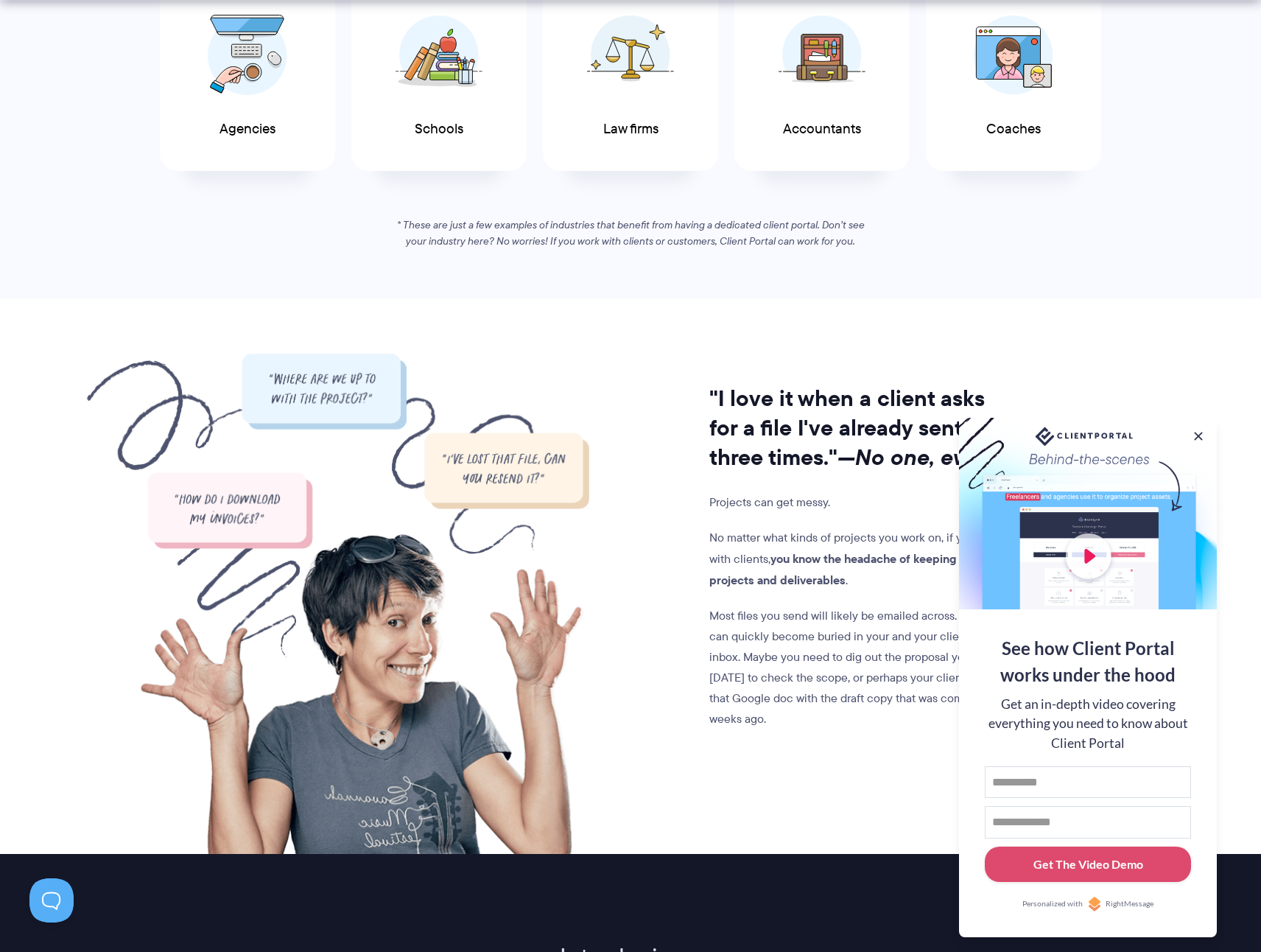
scroll to position [930, 0]
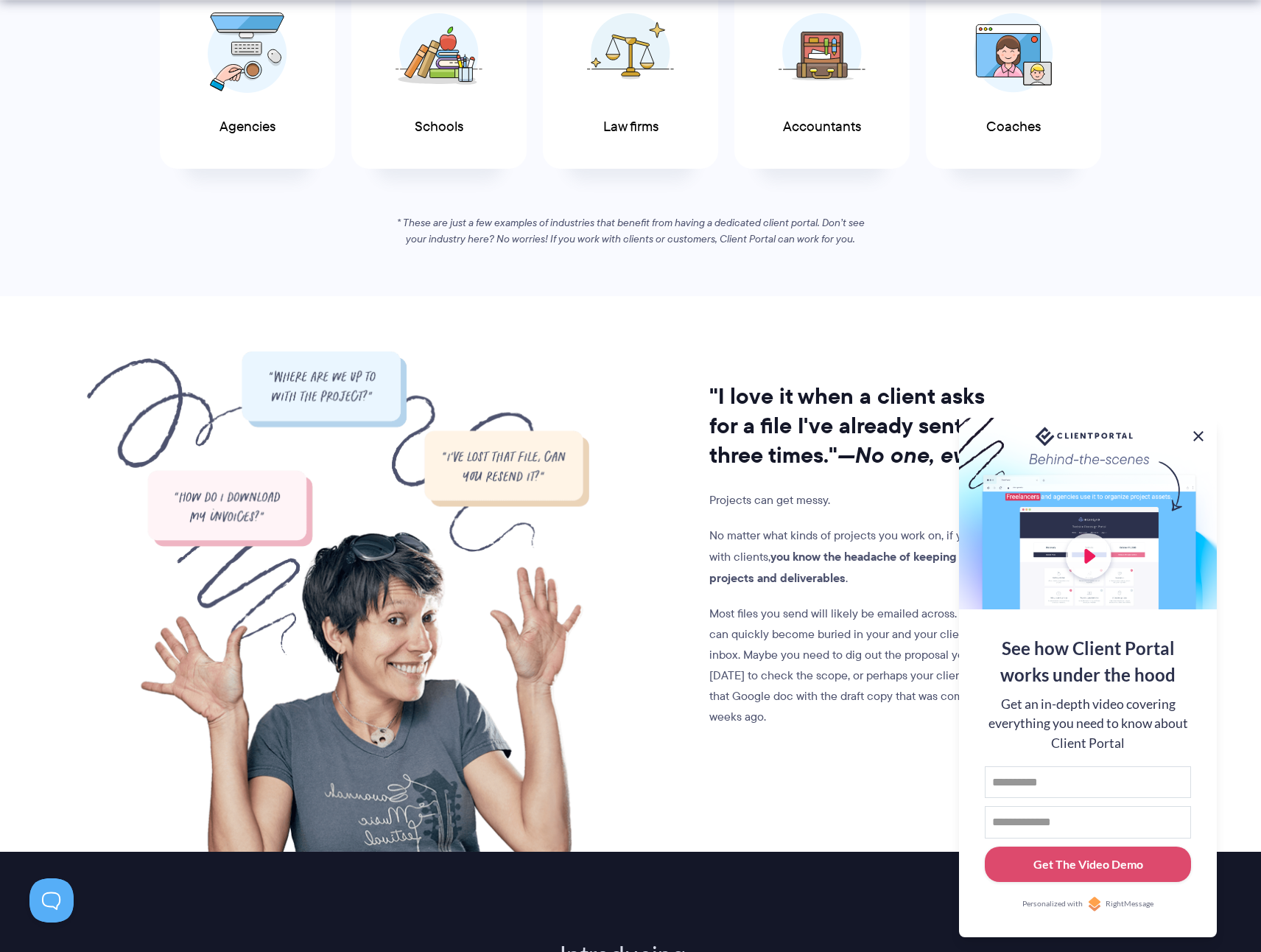
click at [1197, 430] on button at bounding box center [1199, 436] width 18 height 18
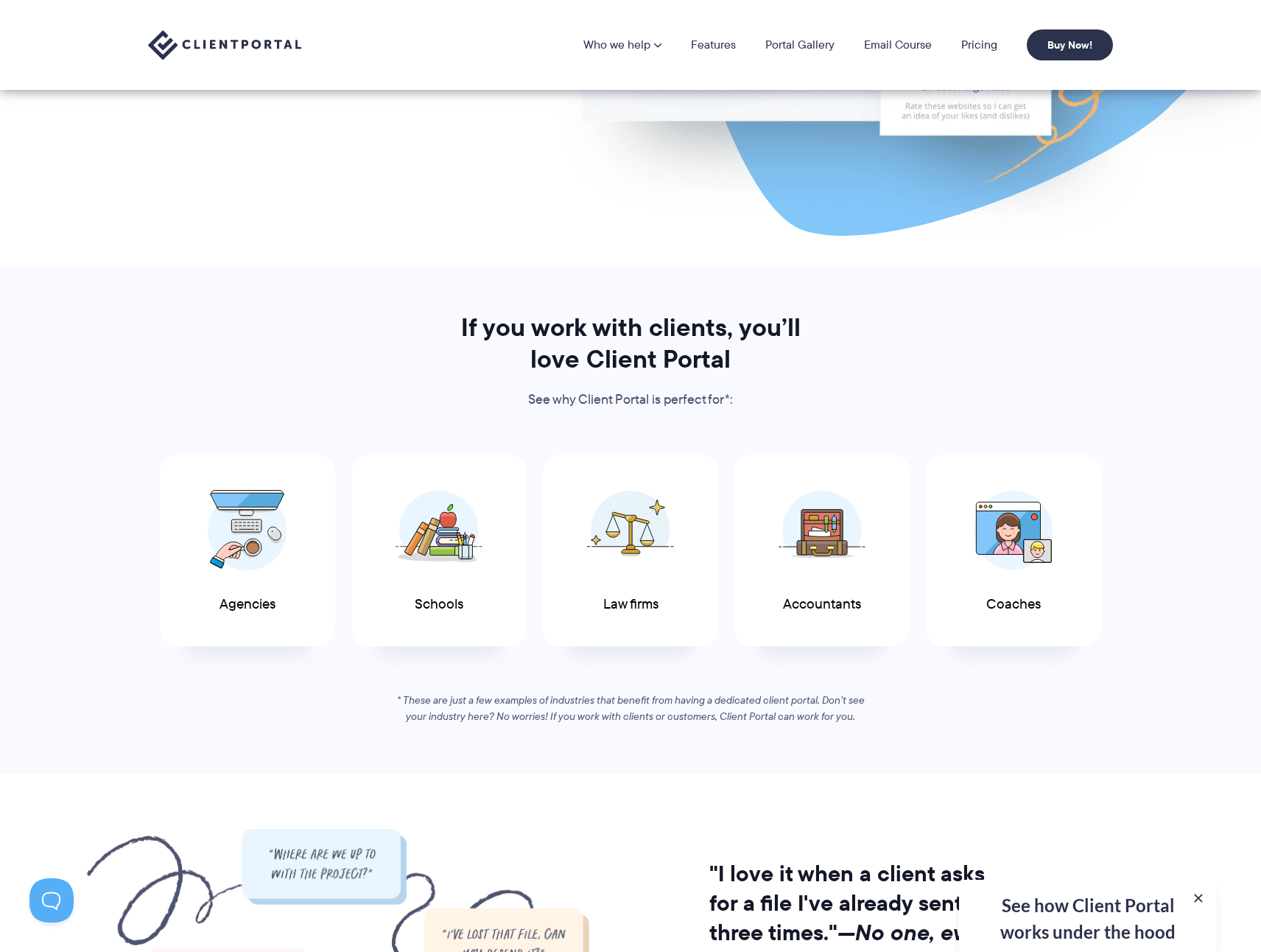
scroll to position [0, 0]
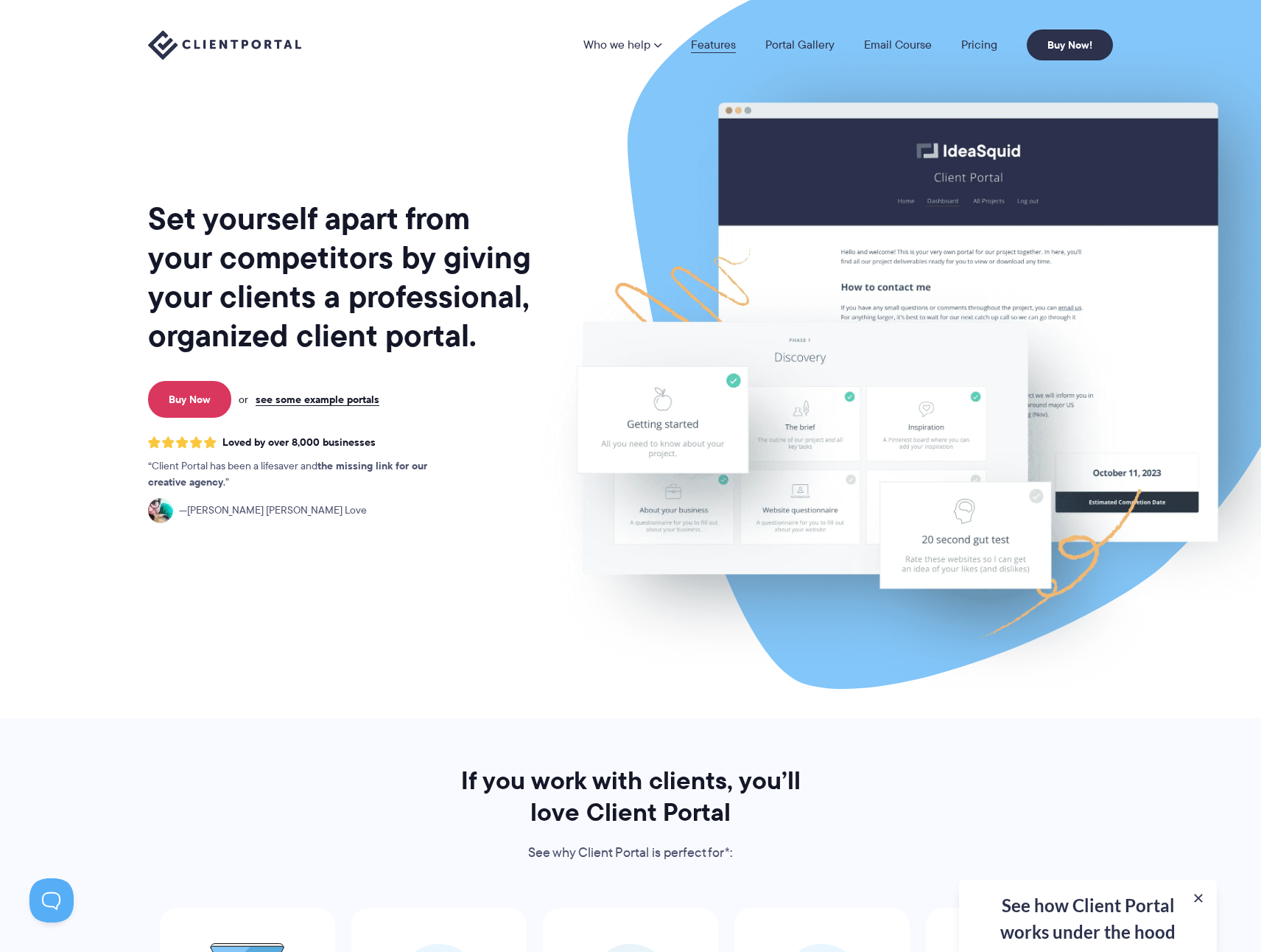
click at [719, 43] on link "Features" at bounding box center [714, 45] width 45 height 12
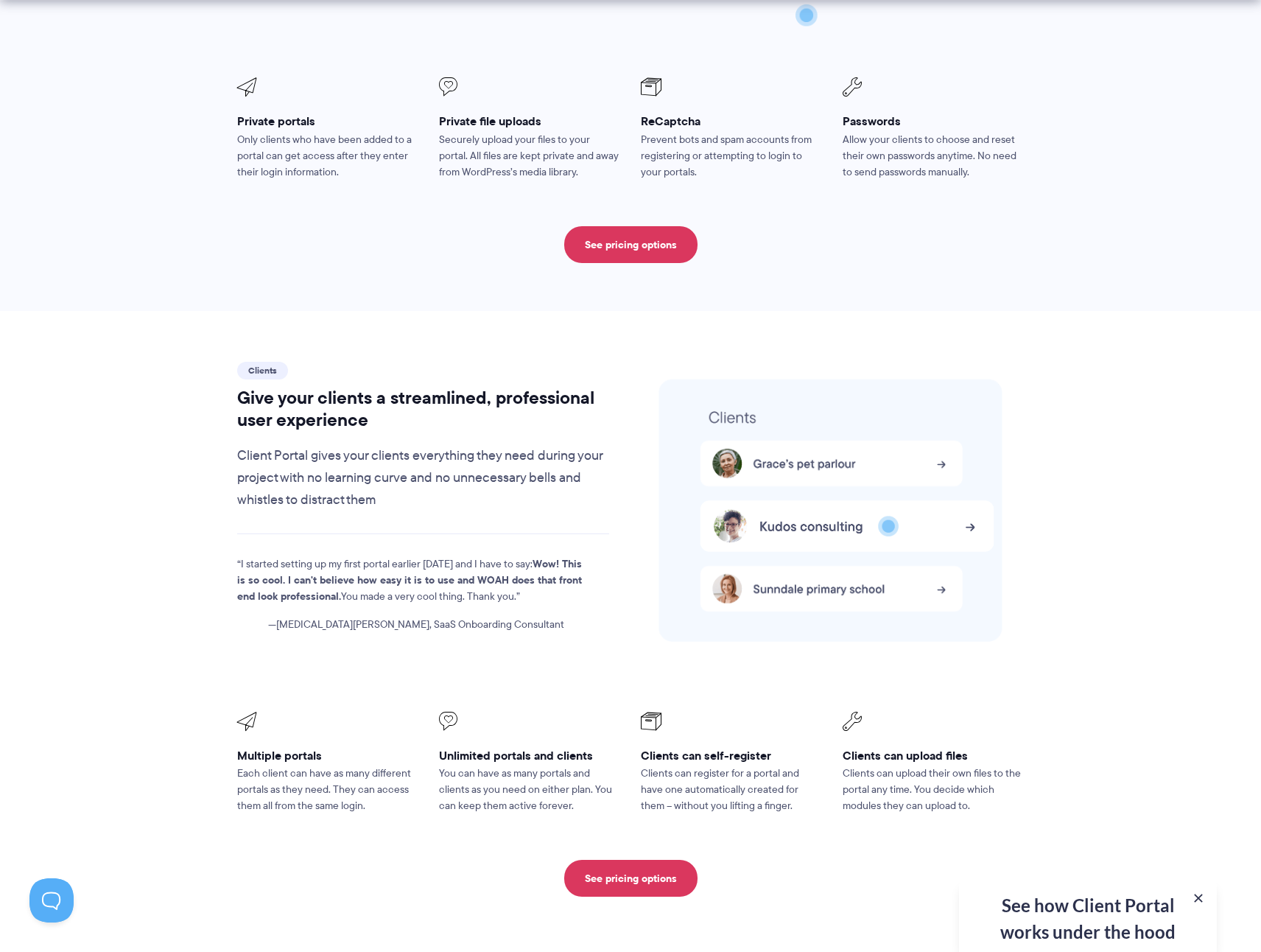
scroll to position [3604, 0]
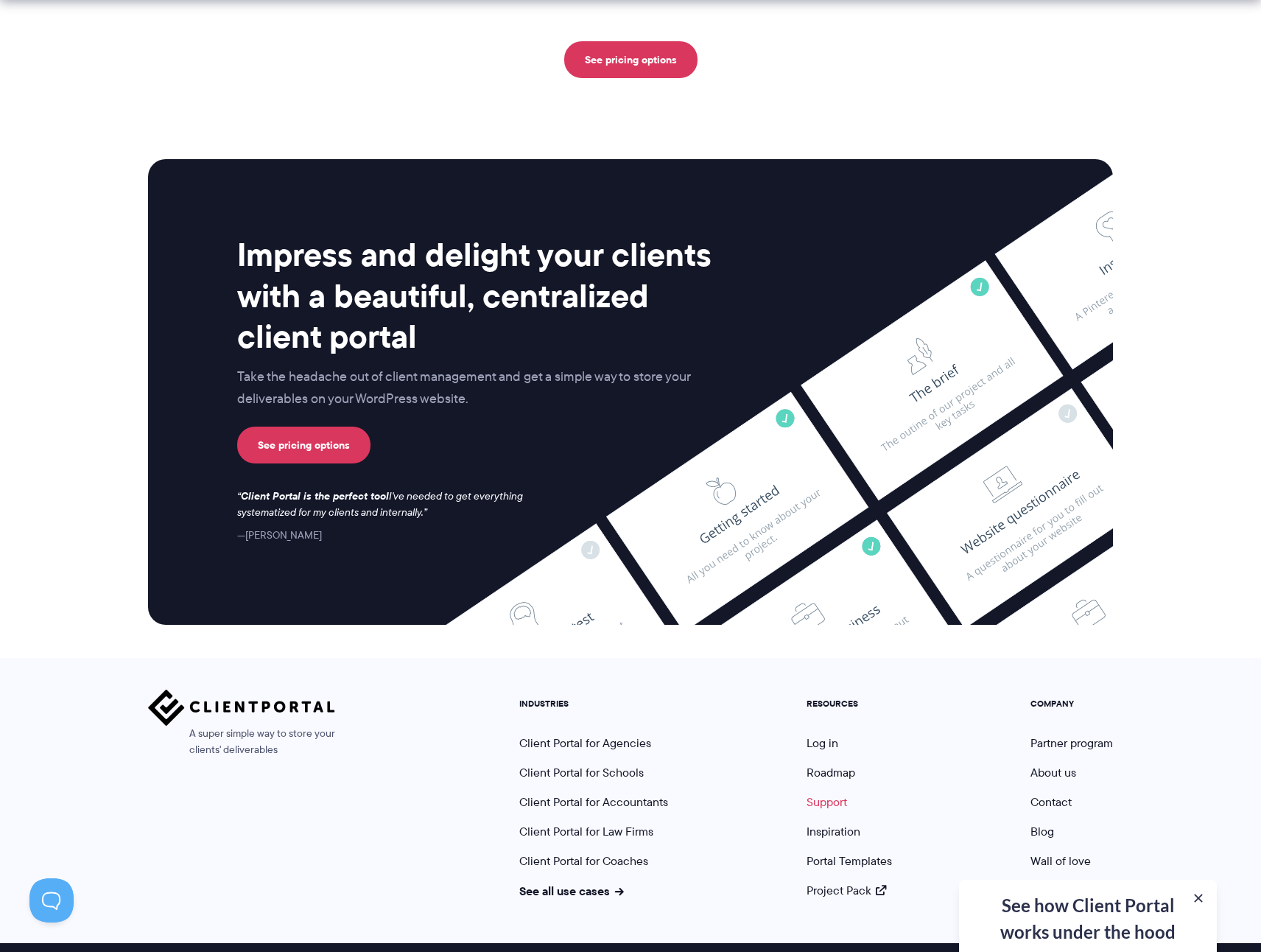
click at [829, 794] on link "Support" at bounding box center [826, 802] width 40 height 17
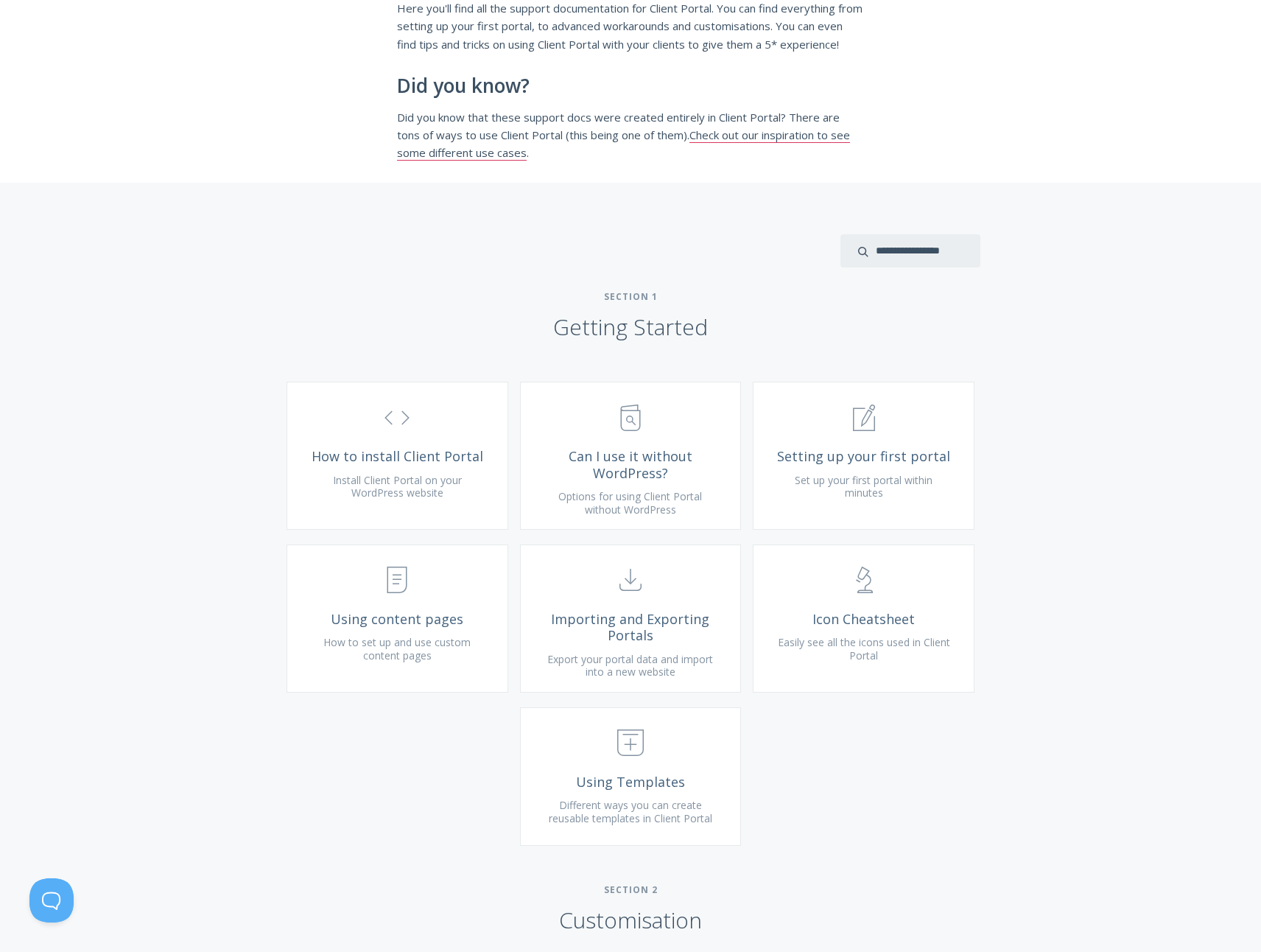
scroll to position [243, 0]
click at [750, 264] on div at bounding box center [630, 247] width 700 height 33
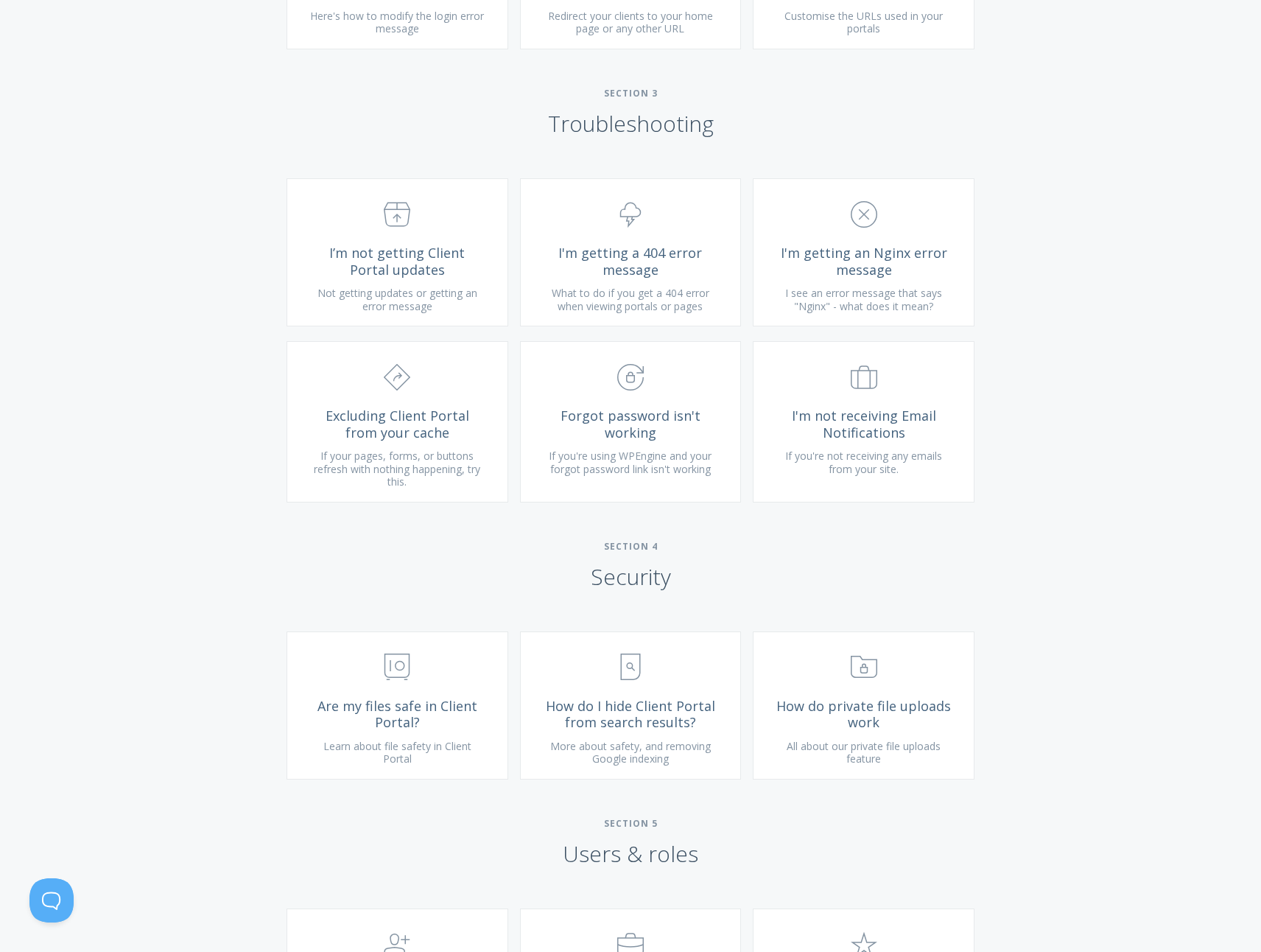
scroll to position [1478, 0]
click at [298, 155] on div "Type more than three characters to get results. See search results below. No se…" at bounding box center [630, 677] width 1261 height 3466
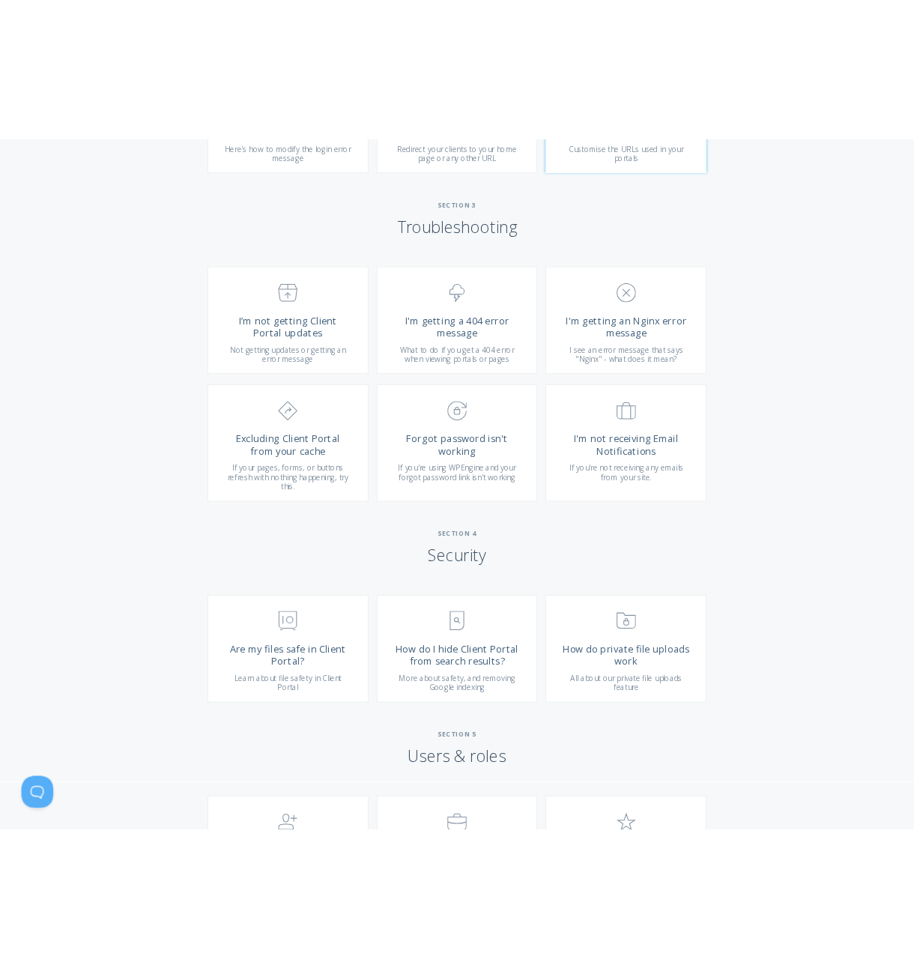
scroll to position [1509, 0]
